Goal: Information Seeking & Learning: Learn about a topic

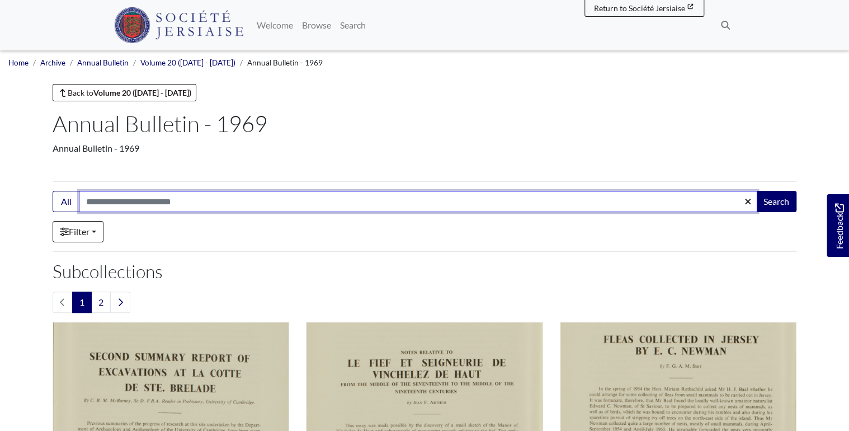
click at [146, 201] on input "Search:" at bounding box center [418, 201] width 678 height 21
type input "********"
click at [756, 191] on button "Search" at bounding box center [776, 201] width 40 height 21
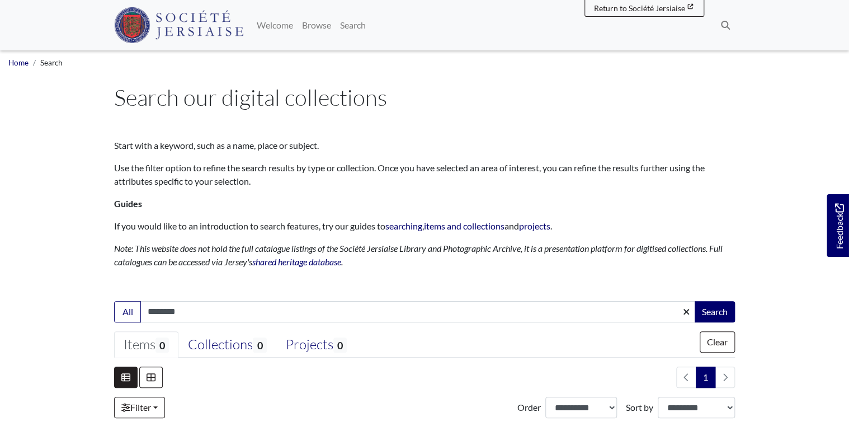
drag, startPoint x: 172, startPoint y: 312, endPoint x: 164, endPoint y: 311, distance: 8.4
click at [164, 311] on input "********" at bounding box center [417, 311] width 555 height 21
type input "********"
click at [695, 301] on button "Search" at bounding box center [715, 311] width 40 height 21
click at [188, 17] on img at bounding box center [178, 25] width 129 height 36
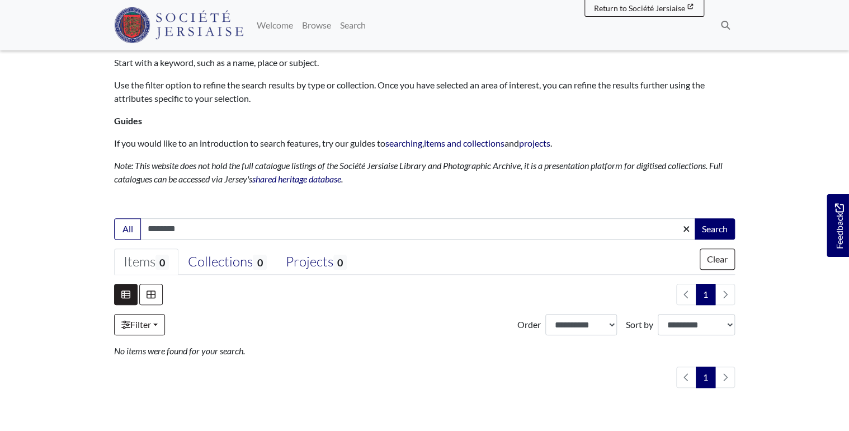
scroll to position [12, 0]
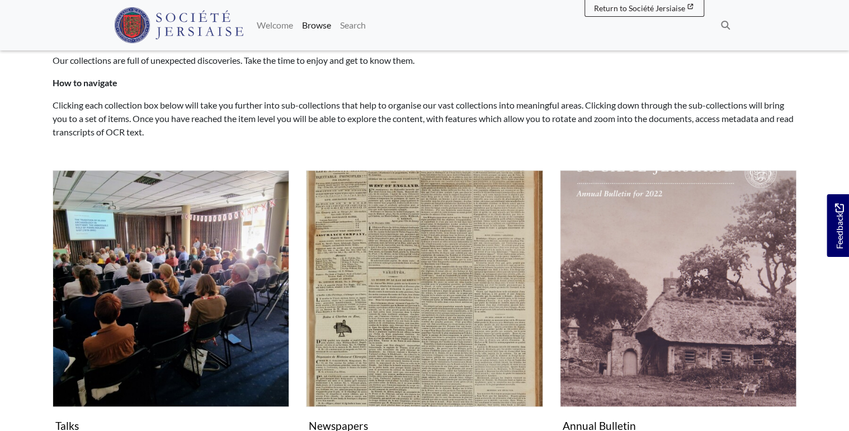
scroll to position [134, 0]
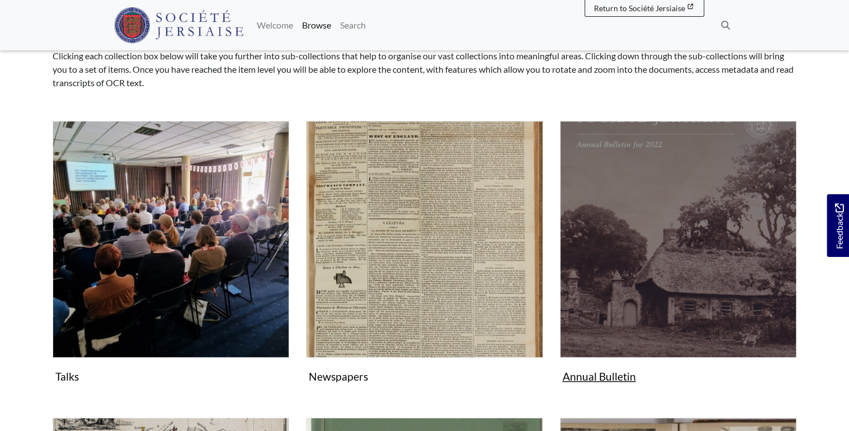
click at [658, 224] on img "Subcollection" at bounding box center [678, 239] width 237 height 237
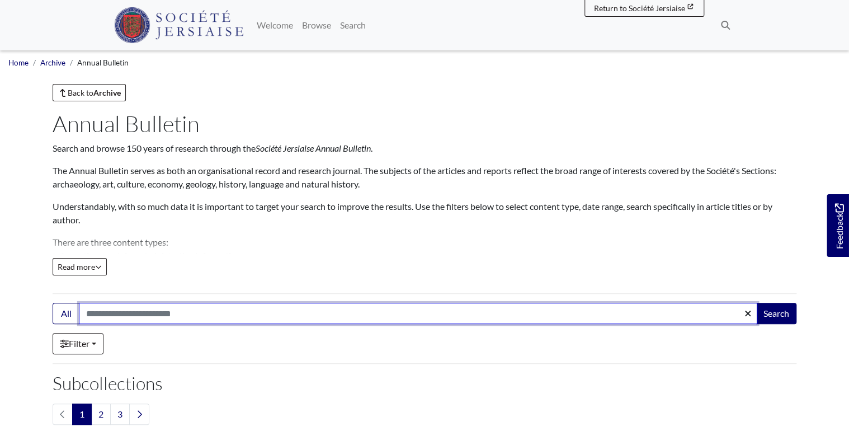
click at [101, 315] on input "Search:" at bounding box center [418, 313] width 678 height 21
type input "********"
click at [756, 303] on button "Search" at bounding box center [776, 313] width 40 height 21
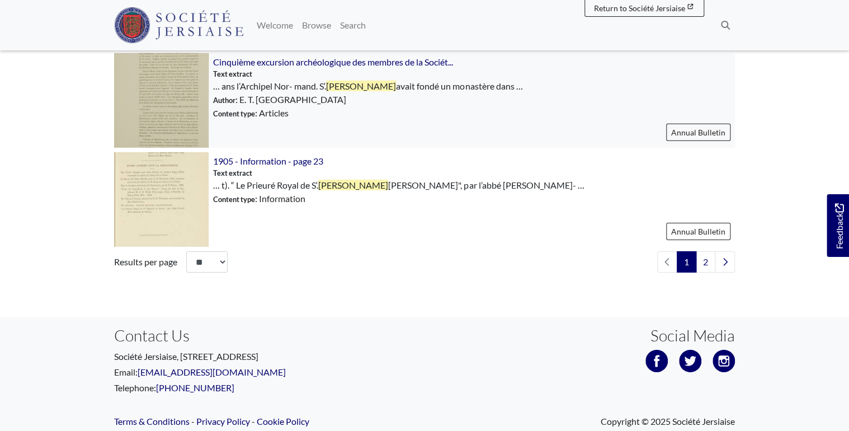
scroll to position [1719, 0]
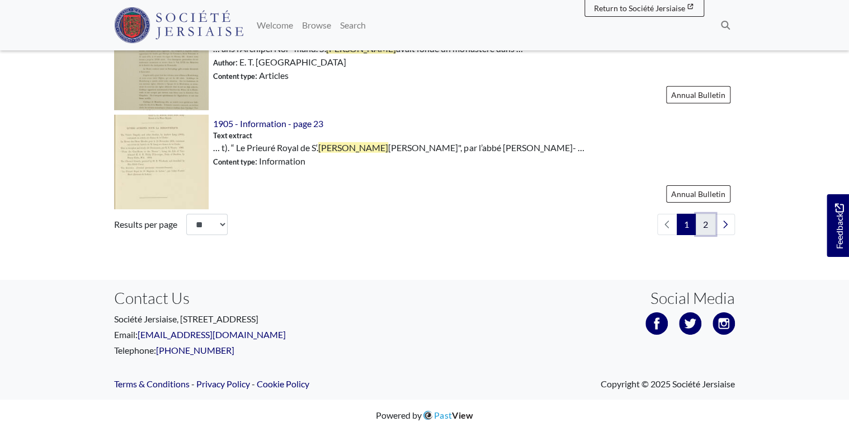
click at [698, 221] on link "2" at bounding box center [706, 224] width 20 height 21
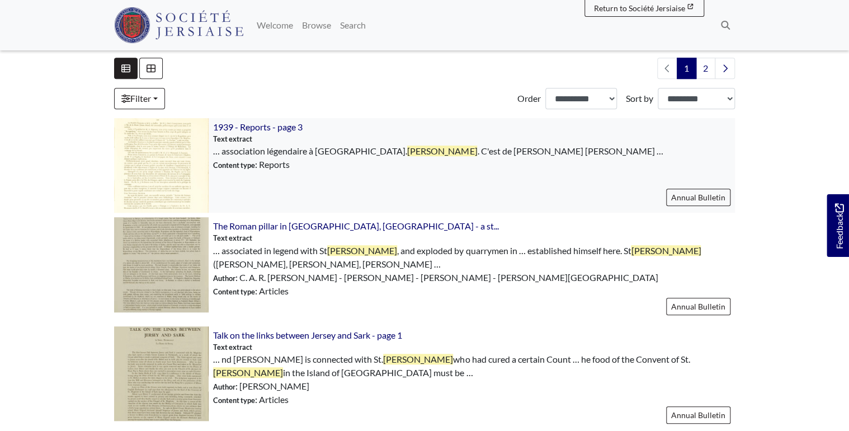
scroll to position [198, 0]
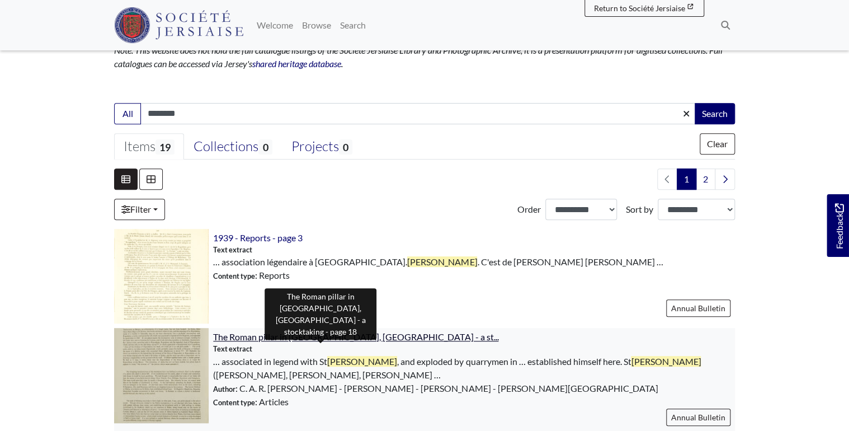
click at [382, 338] on span "The Roman pillar in St Lawrence's Church, Jersey - a st..." at bounding box center [355, 336] width 285 height 11
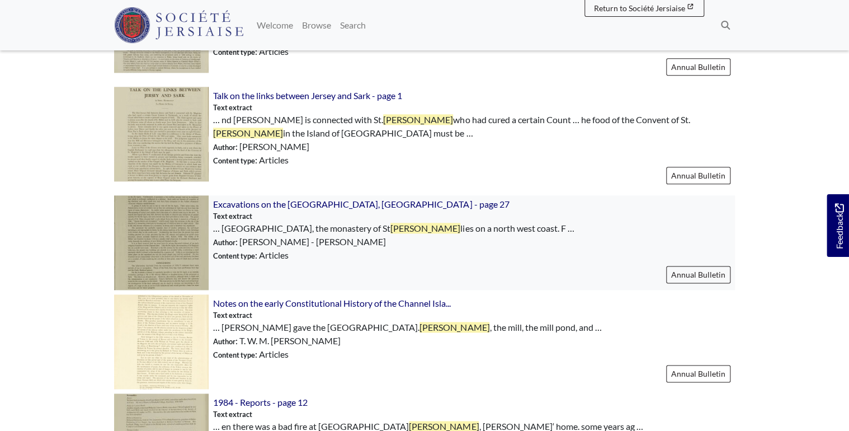
scroll to position [556, 0]
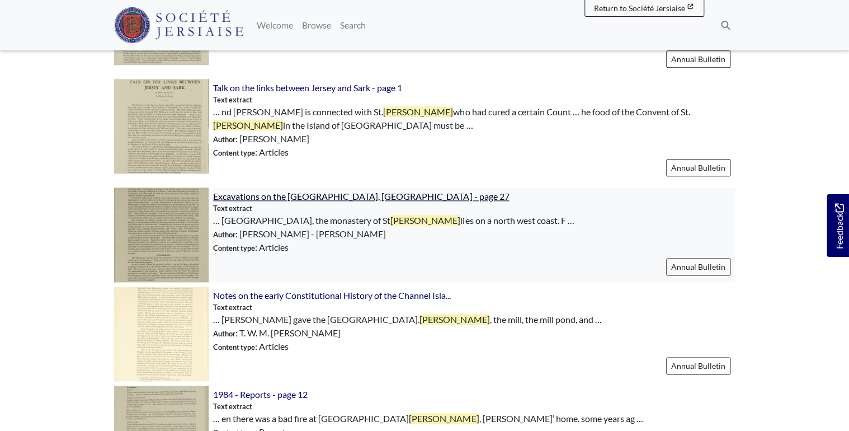
click at [304, 201] on span "Excavations on the Ile Agois, Jersey - page 27" at bounding box center [361, 196] width 296 height 11
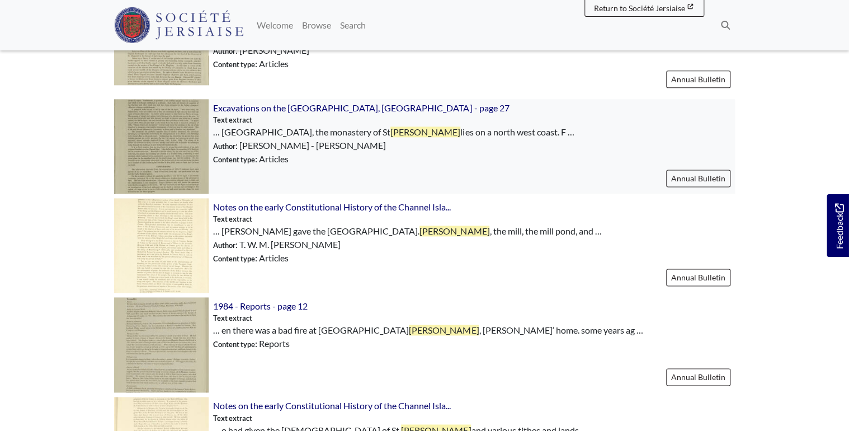
scroll to position [735, 0]
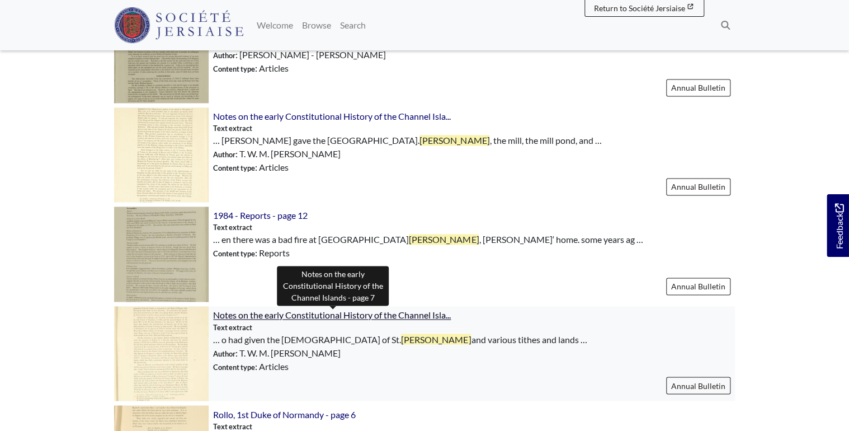
click at [419, 318] on span "Notes on the early Constitutional History of the Channel Isla..." at bounding box center [332, 314] width 238 height 11
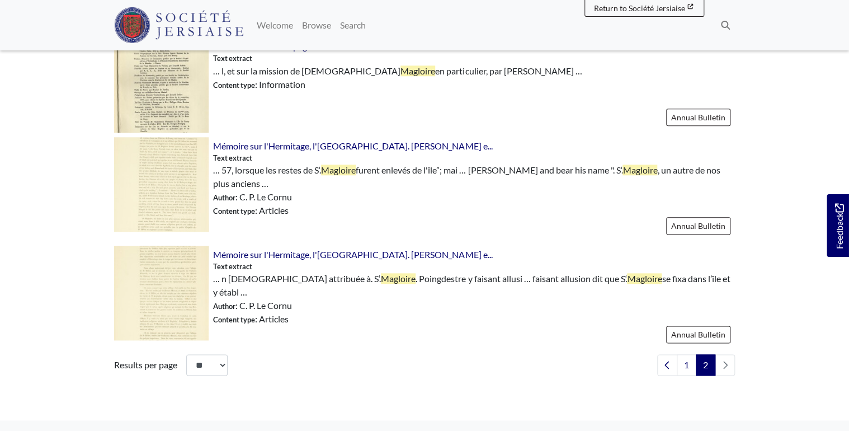
scroll to position [358, 0]
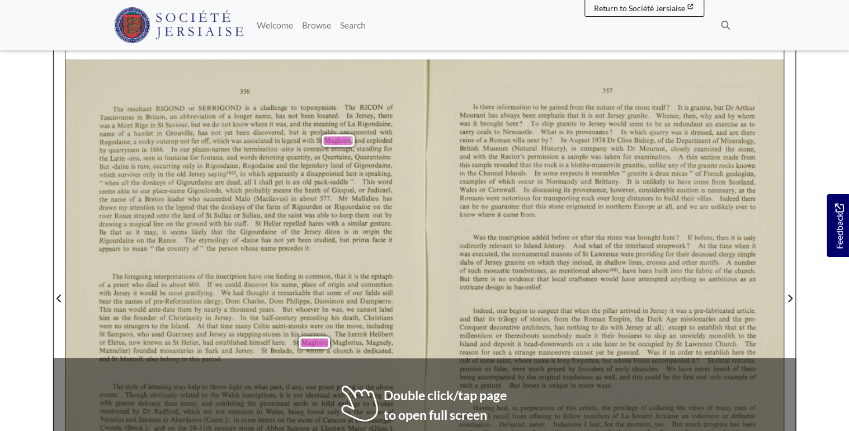
scroll to position [358, 0]
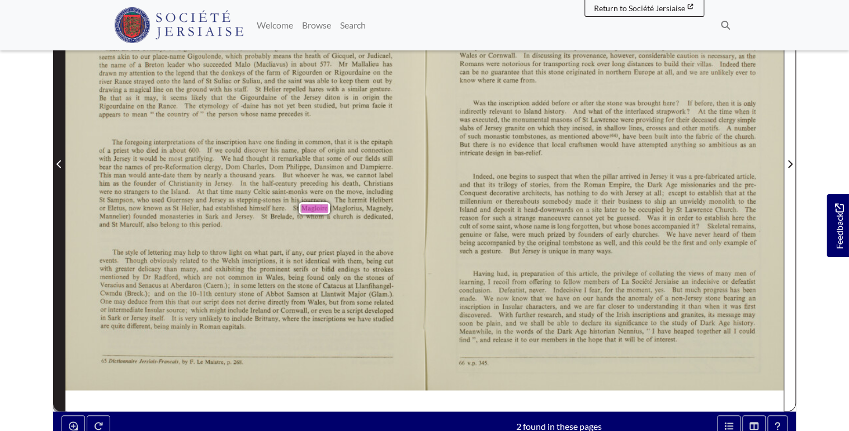
click at [56, 154] on span "Previous Page" at bounding box center [59, 157] width 11 height 507
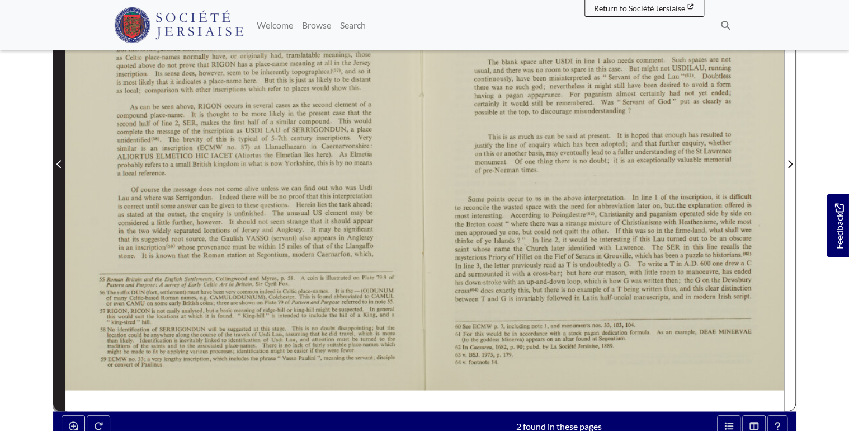
click at [58, 154] on span "Previous Page" at bounding box center [59, 157] width 11 height 507
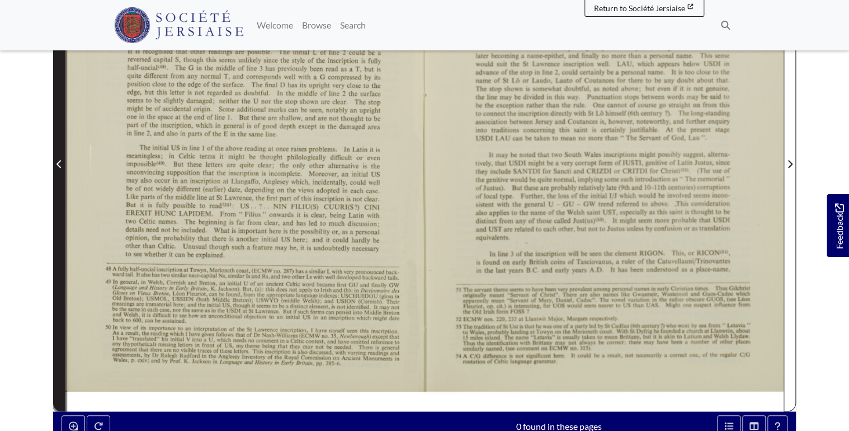
click at [58, 154] on span "Previous Page" at bounding box center [59, 157] width 11 height 507
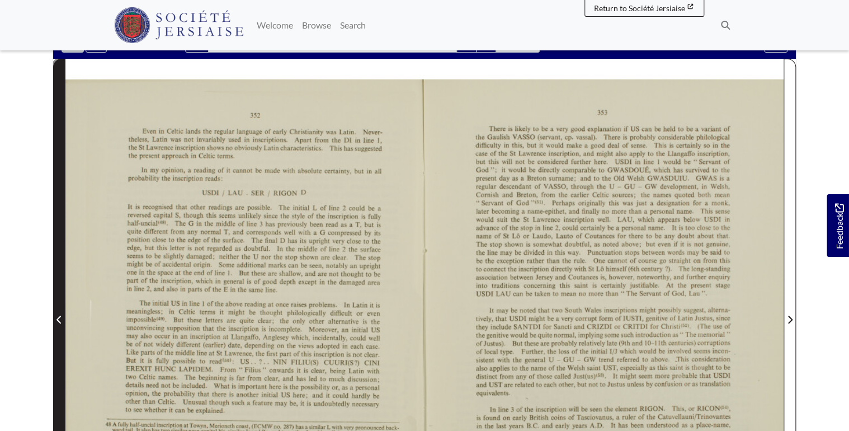
scroll to position [179, 0]
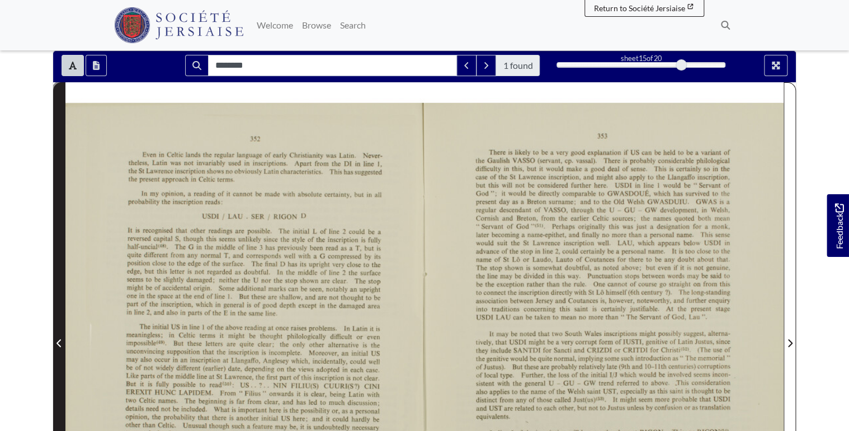
click at [60, 168] on span "Previous Page" at bounding box center [59, 336] width 11 height 507
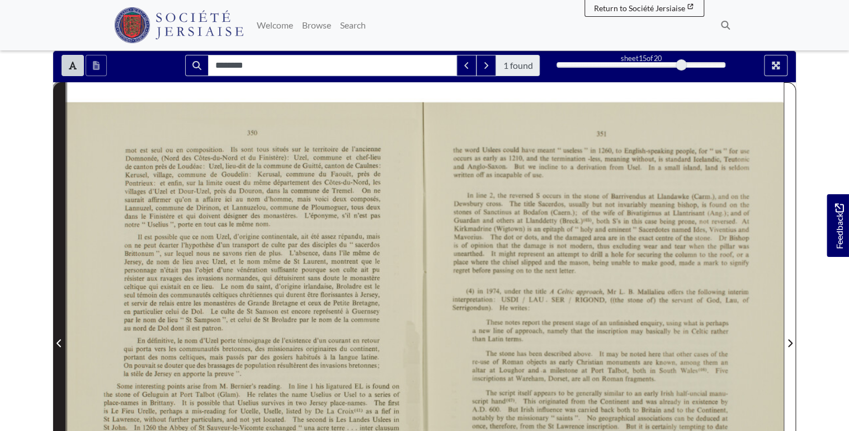
click at [60, 168] on span "Previous Page" at bounding box center [59, 336] width 11 height 507
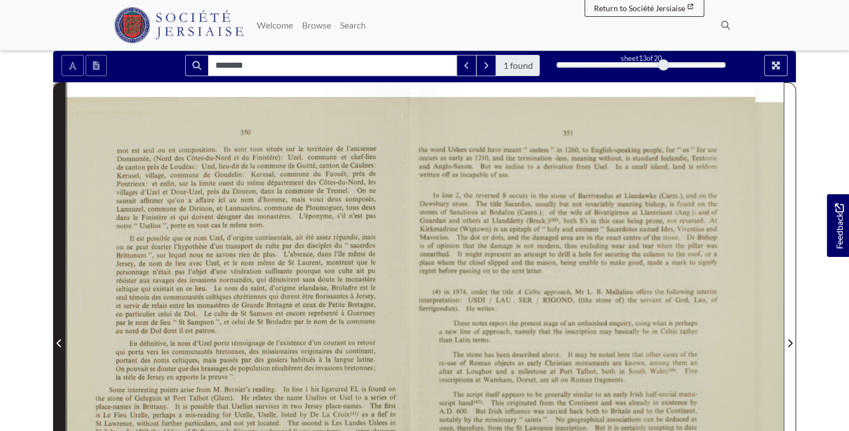
click at [60, 168] on span "Previous Page" at bounding box center [59, 336] width 11 height 507
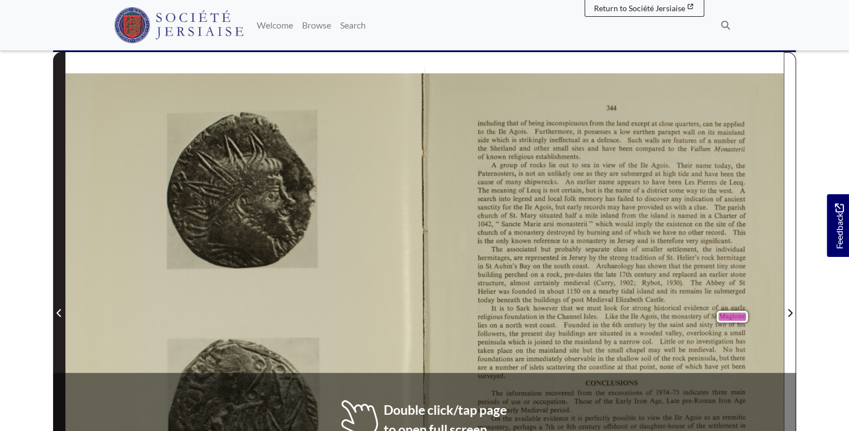
scroll to position [268, 0]
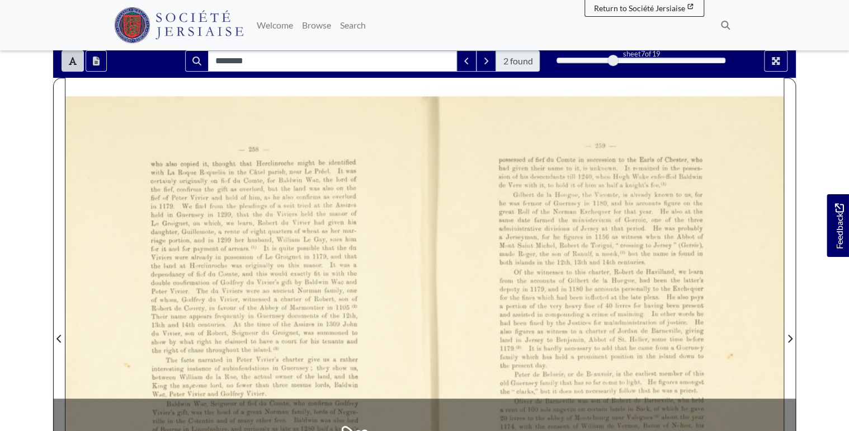
scroll to position [224, 0]
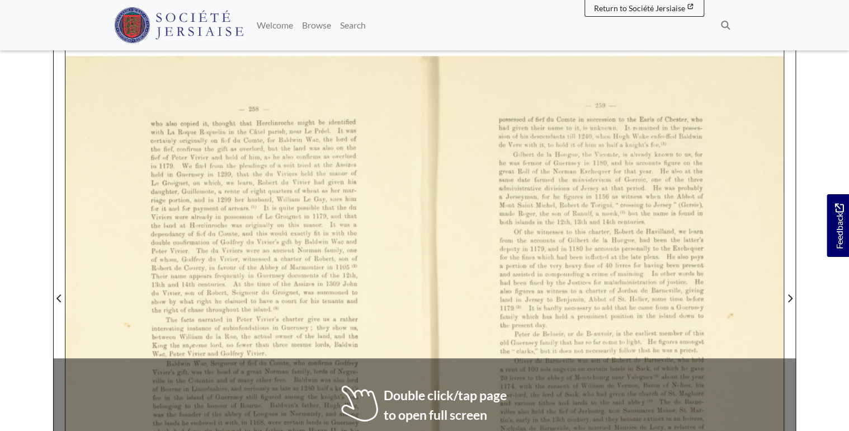
click at [826, 325] on body "Menu" at bounding box center [424, 304] width 849 height 1057
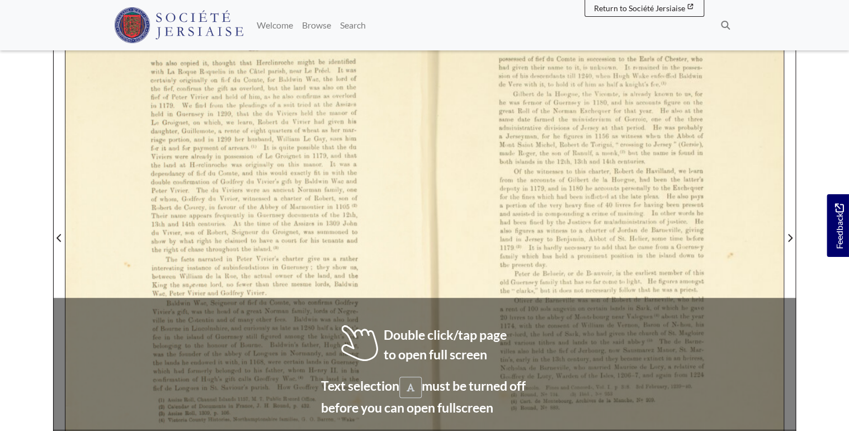
scroll to position [268, 0]
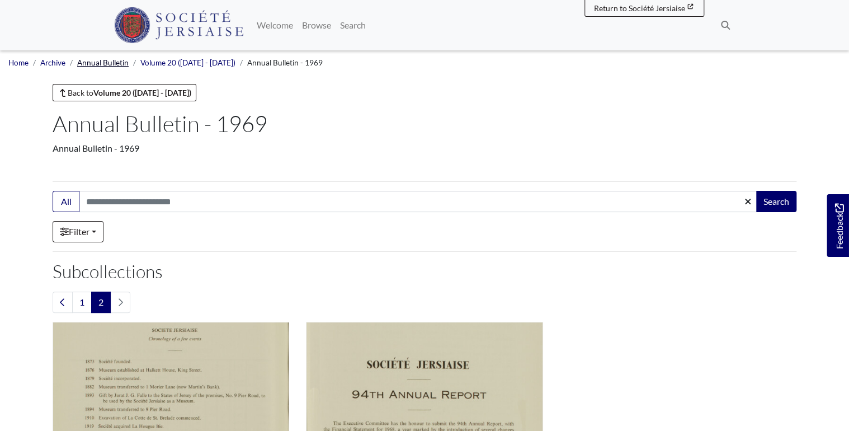
click at [97, 61] on link "Annual Bulletin" at bounding box center [102, 62] width 51 height 9
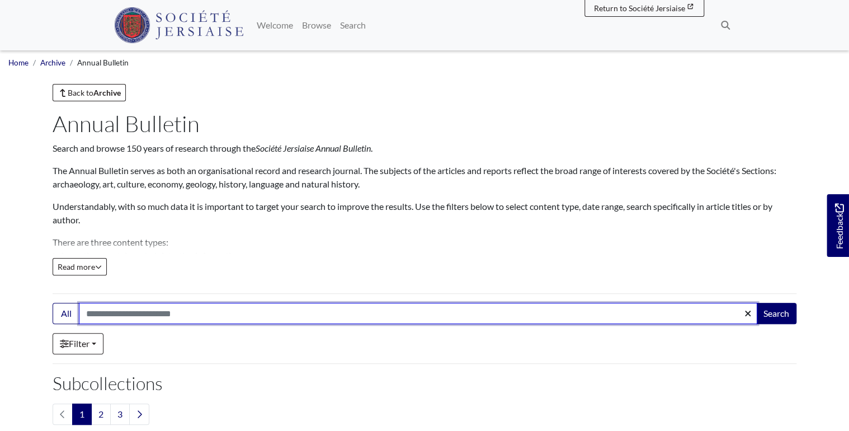
click at [112, 315] on input "Search:" at bounding box center [418, 313] width 678 height 21
type input "*********"
click at [756, 303] on button "Search" at bounding box center [776, 313] width 40 height 21
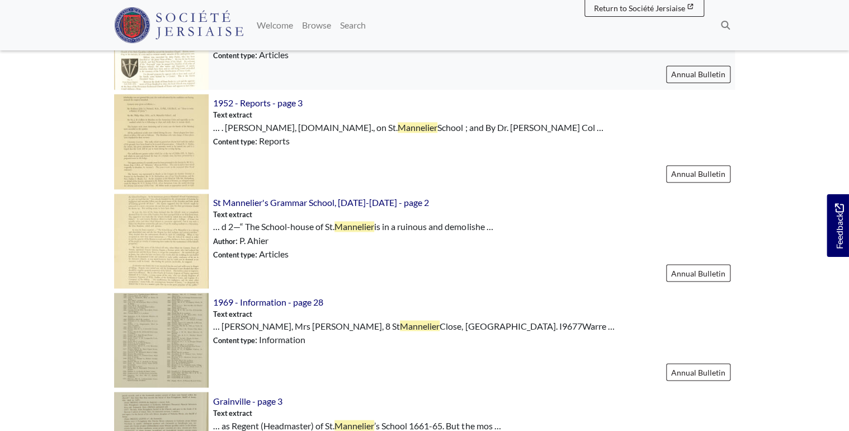
scroll to position [850, 0]
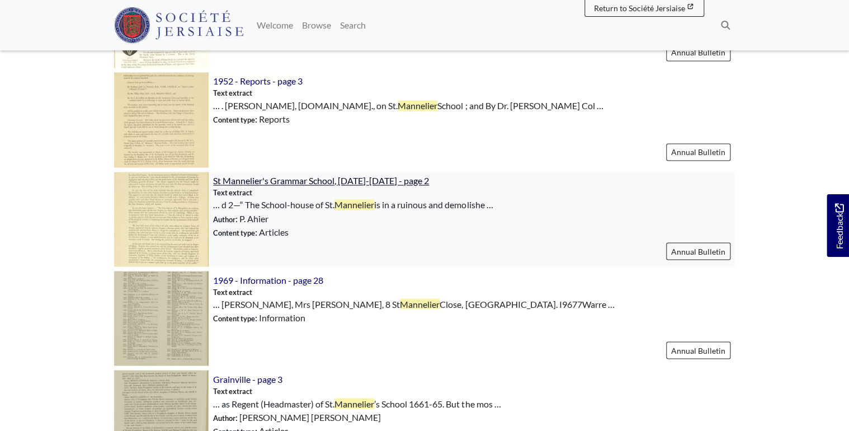
click at [397, 183] on span "St Mannelier's Grammar School, [DATE]-[DATE] - page 2" at bounding box center [321, 180] width 216 height 11
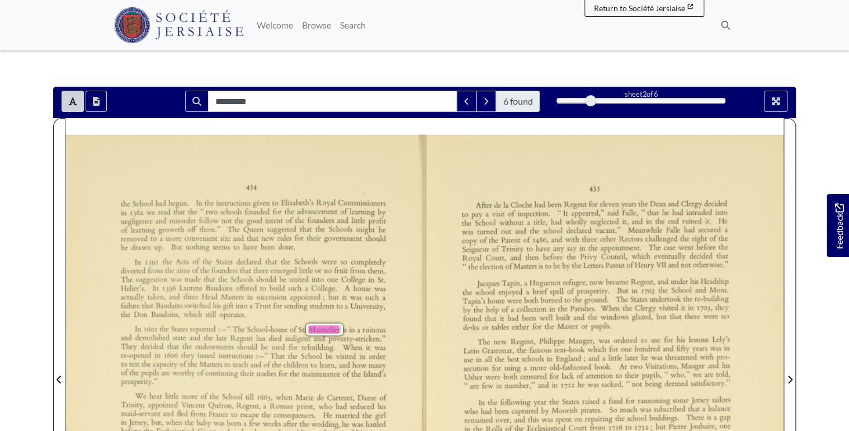
scroll to position [179, 0]
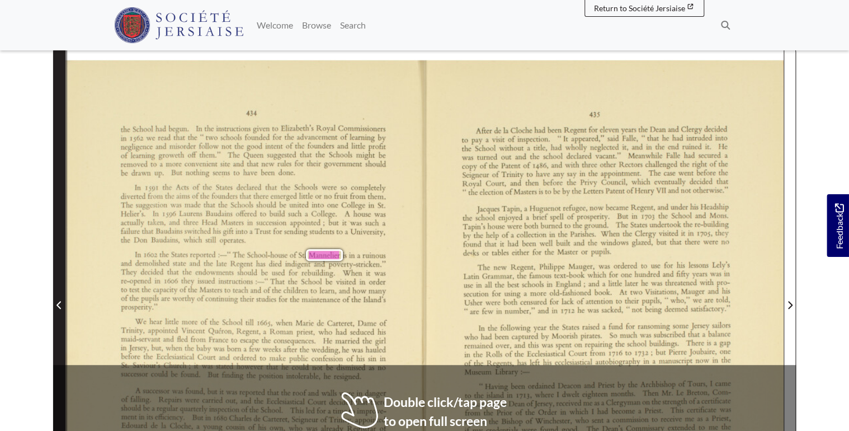
click at [60, 309] on span "Previous Page" at bounding box center [59, 304] width 11 height 13
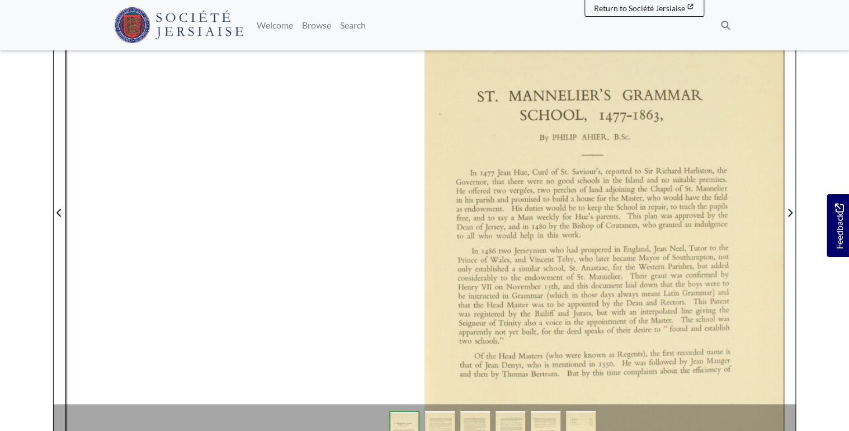
scroll to position [275, 0]
